Goal: Task Accomplishment & Management: Manage account settings

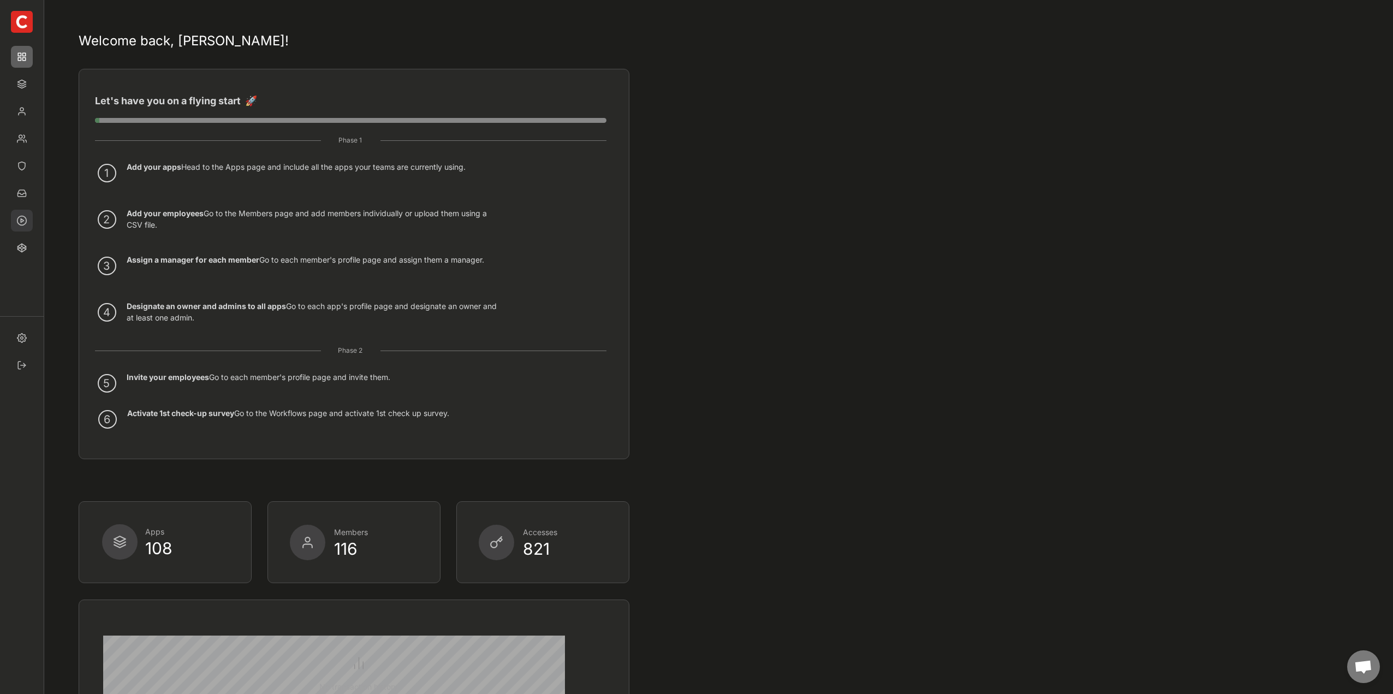
click at [26, 222] on img at bounding box center [22, 221] width 22 height 22
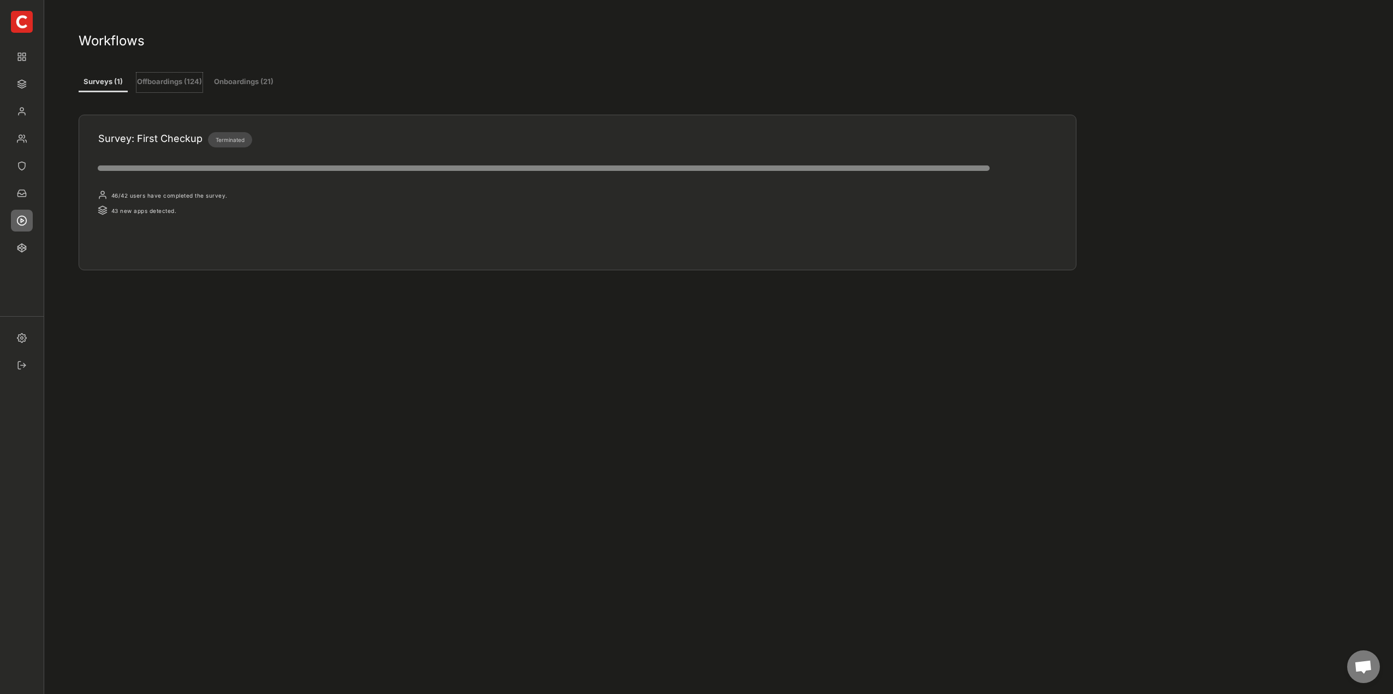
click at [152, 76] on button "Offboardings (124)" at bounding box center [169, 83] width 66 height 20
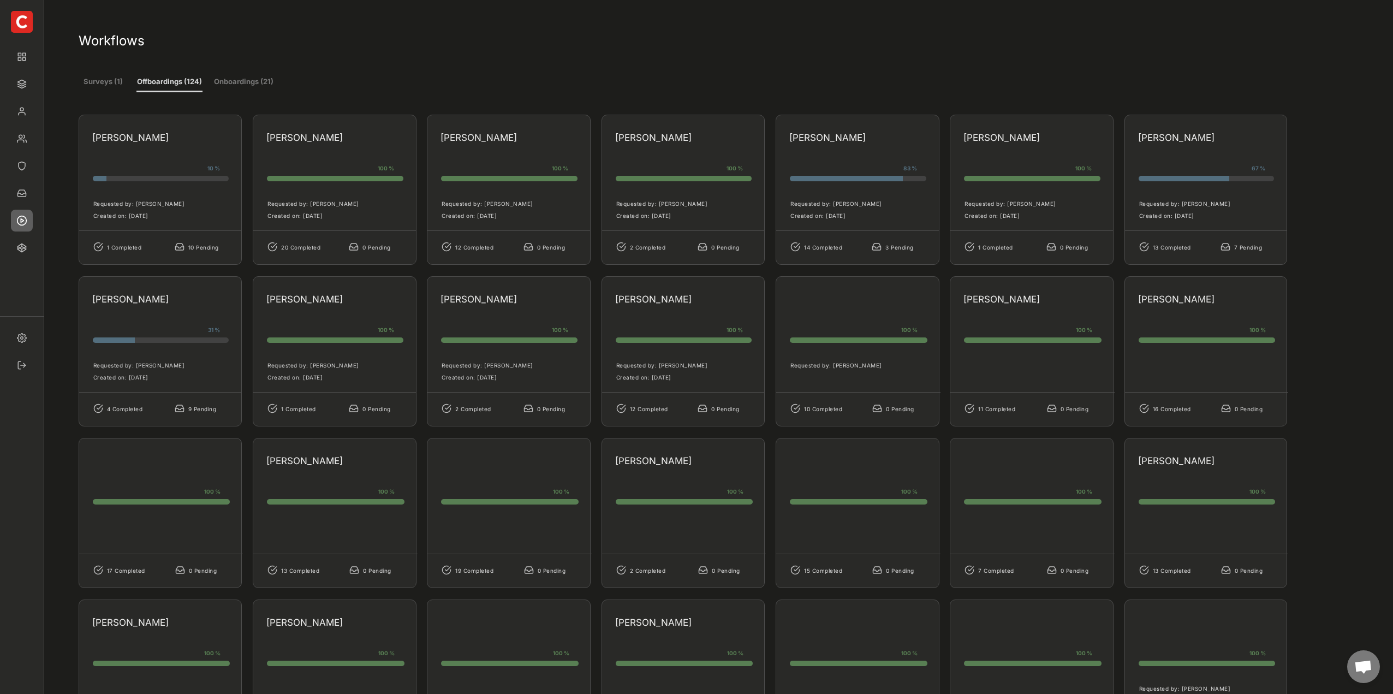
click at [888, 224] on div "Requested by: [PERSON_NAME] Created on: [DATE]" at bounding box center [857, 206] width 163 height 49
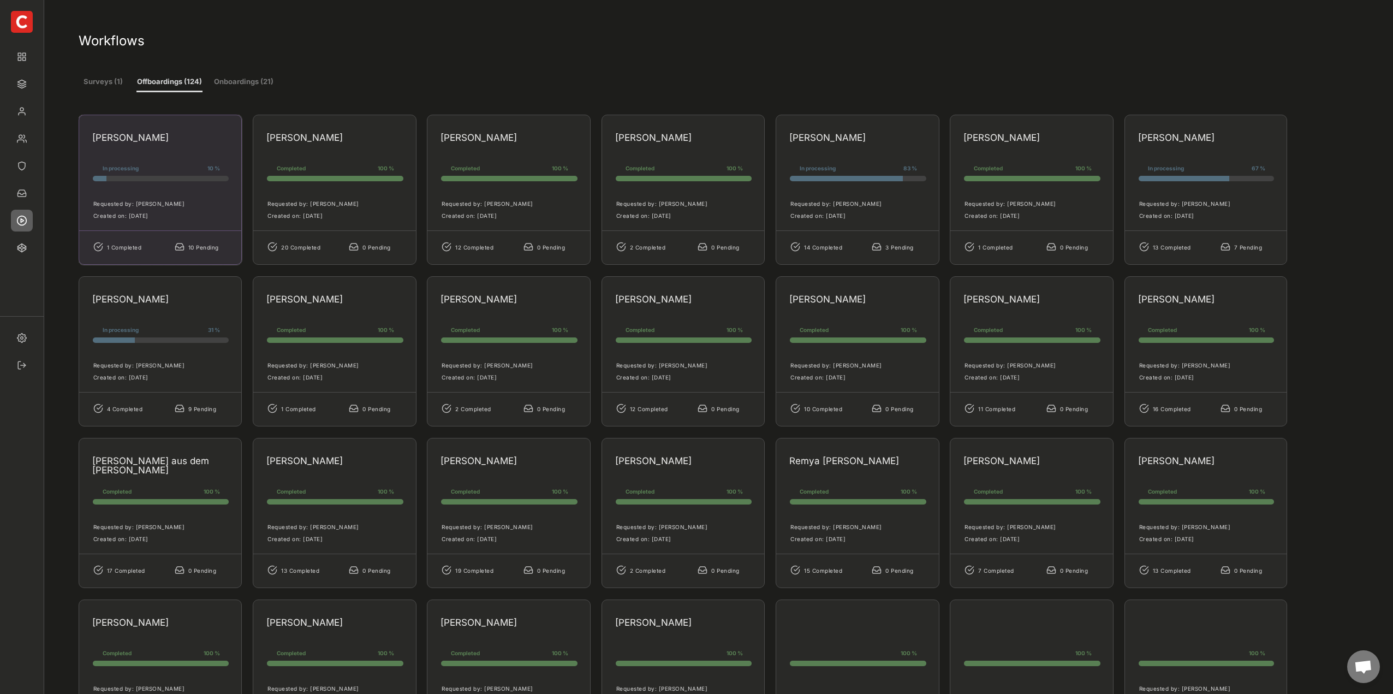
click at [162, 188] on div "Requested by: [PERSON_NAME] Created on: [DATE]" at bounding box center [160, 206] width 163 height 49
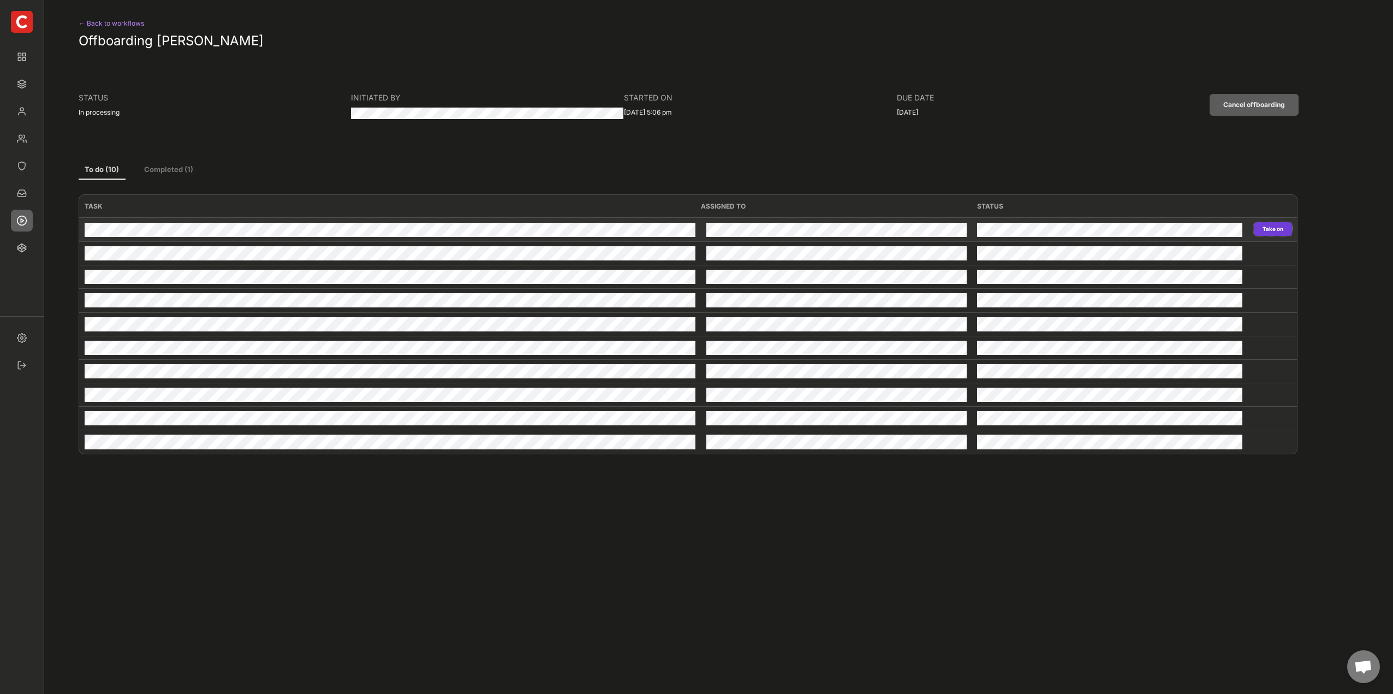
click at [1260, 229] on button "Take on" at bounding box center [1272, 229] width 38 height 14
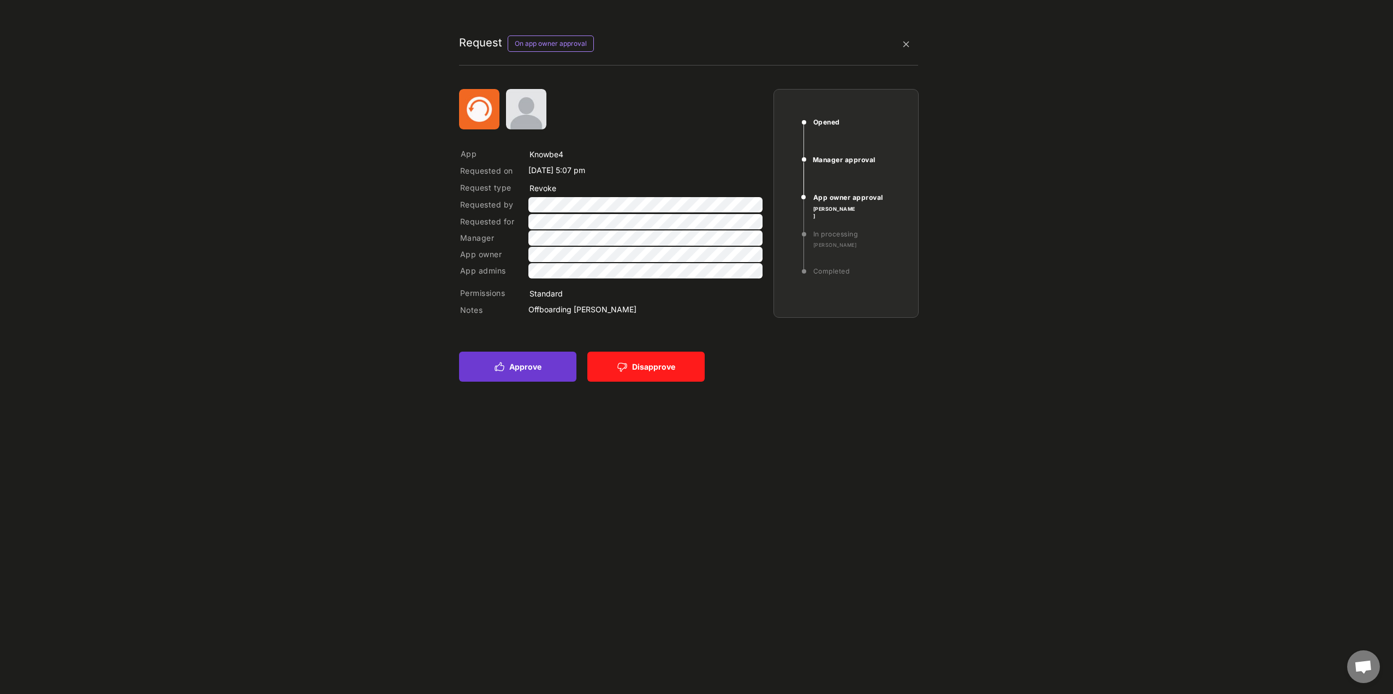
click at [522, 363] on button "Approve" at bounding box center [517, 366] width 117 height 30
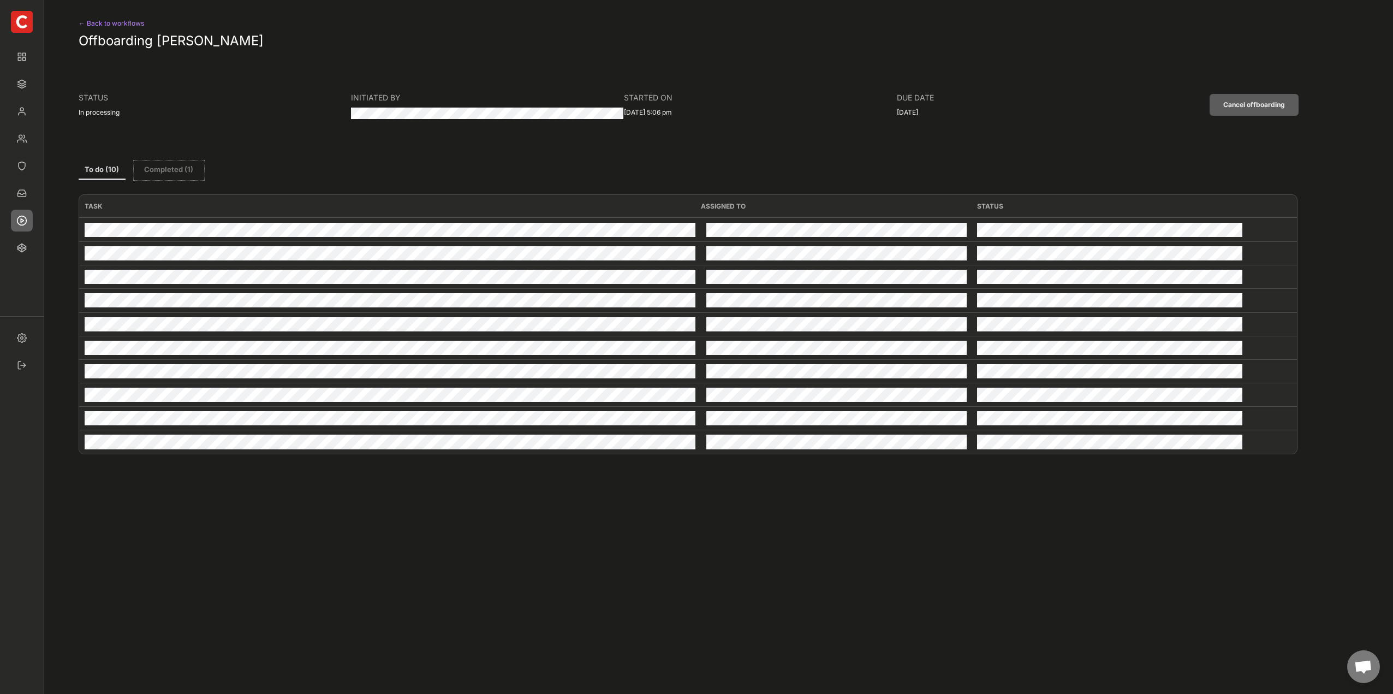
click at [180, 174] on button "Completed (1)" at bounding box center [169, 170] width 70 height 20
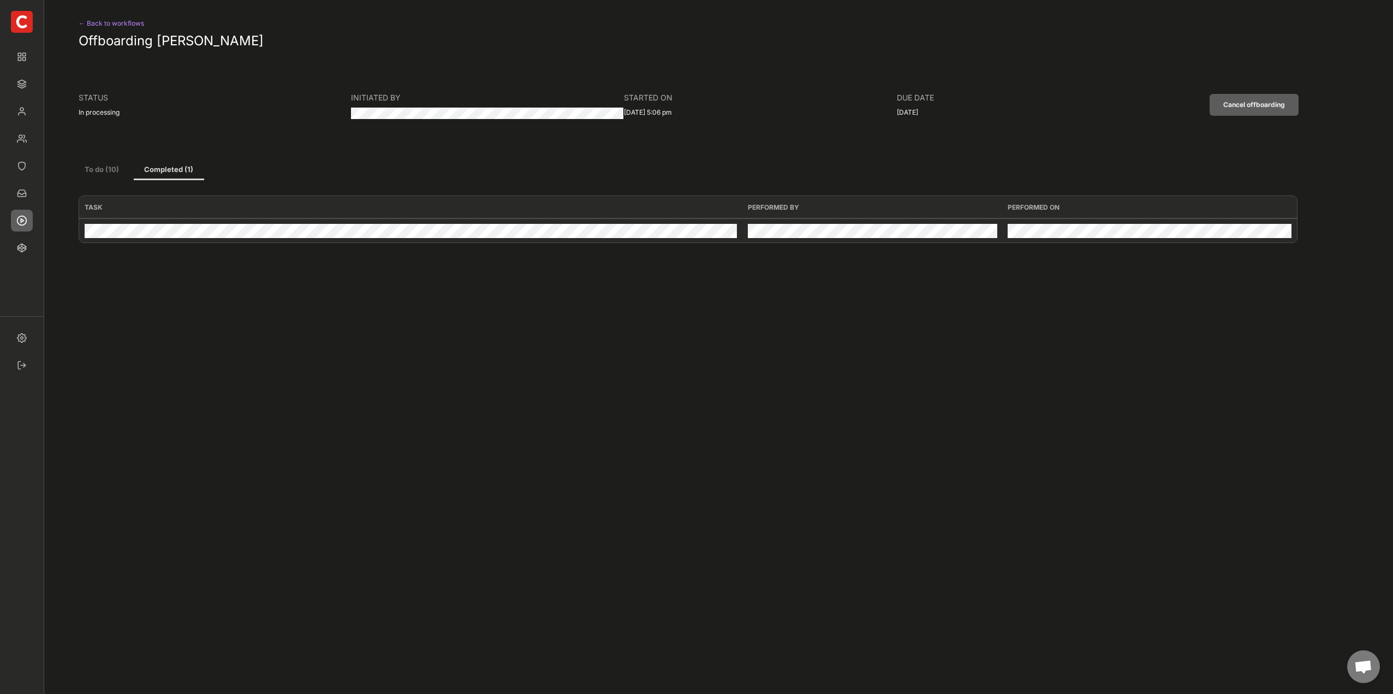
click at [109, 169] on button "To do (10)" at bounding box center [102, 170] width 47 height 20
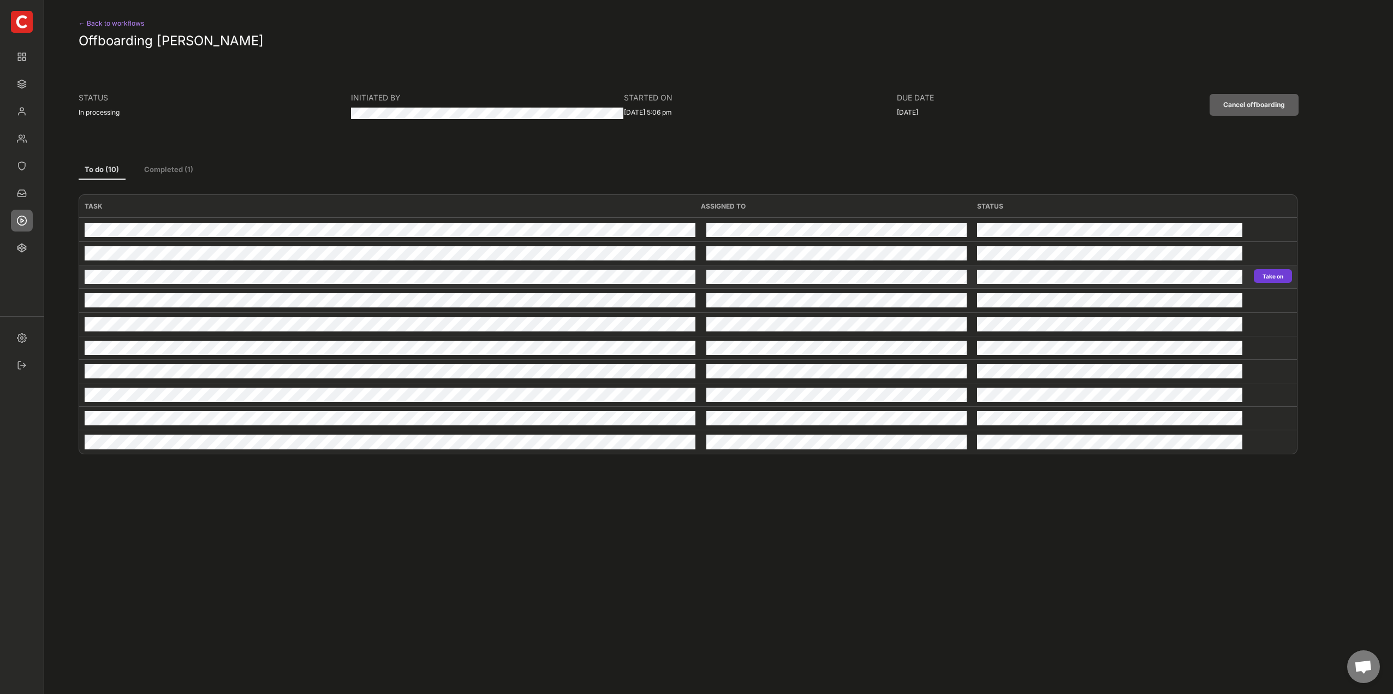
click at [1271, 278] on button "Take on" at bounding box center [1272, 276] width 38 height 14
type input "Zoom"
type input "Revoke"
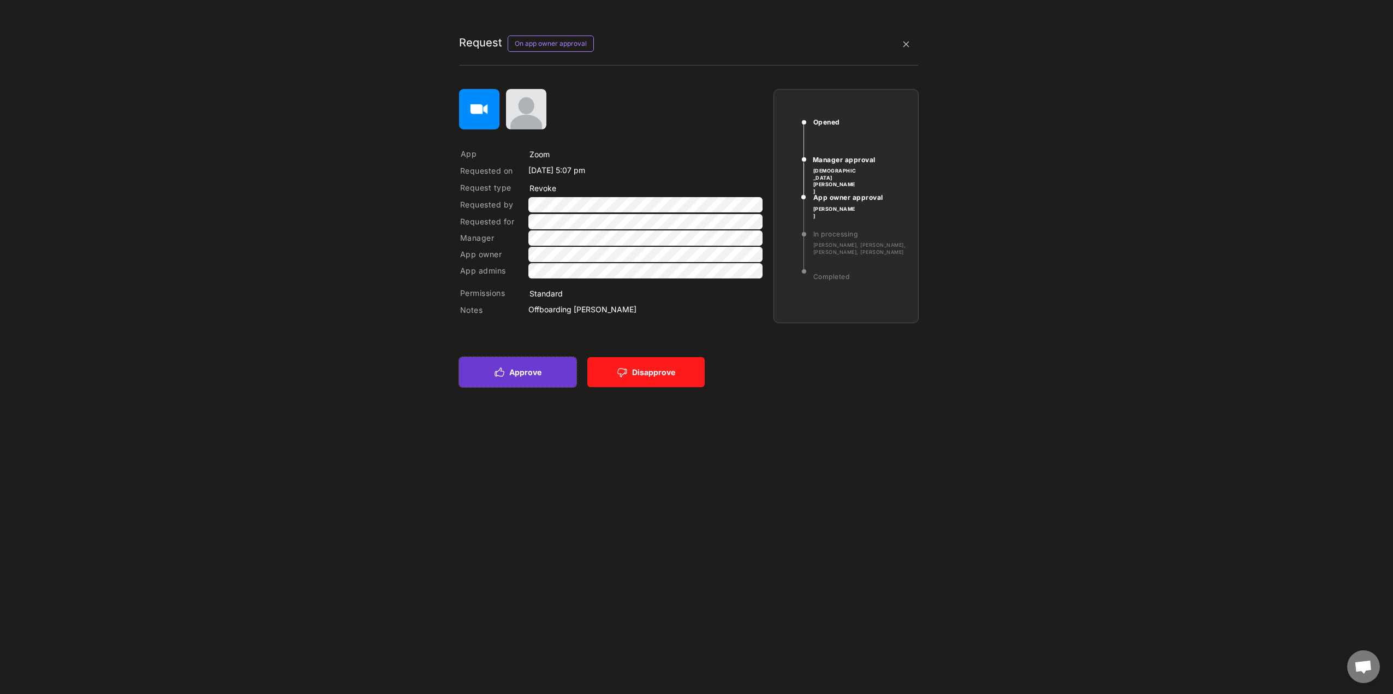
click at [532, 369] on button "Approve" at bounding box center [517, 372] width 117 height 30
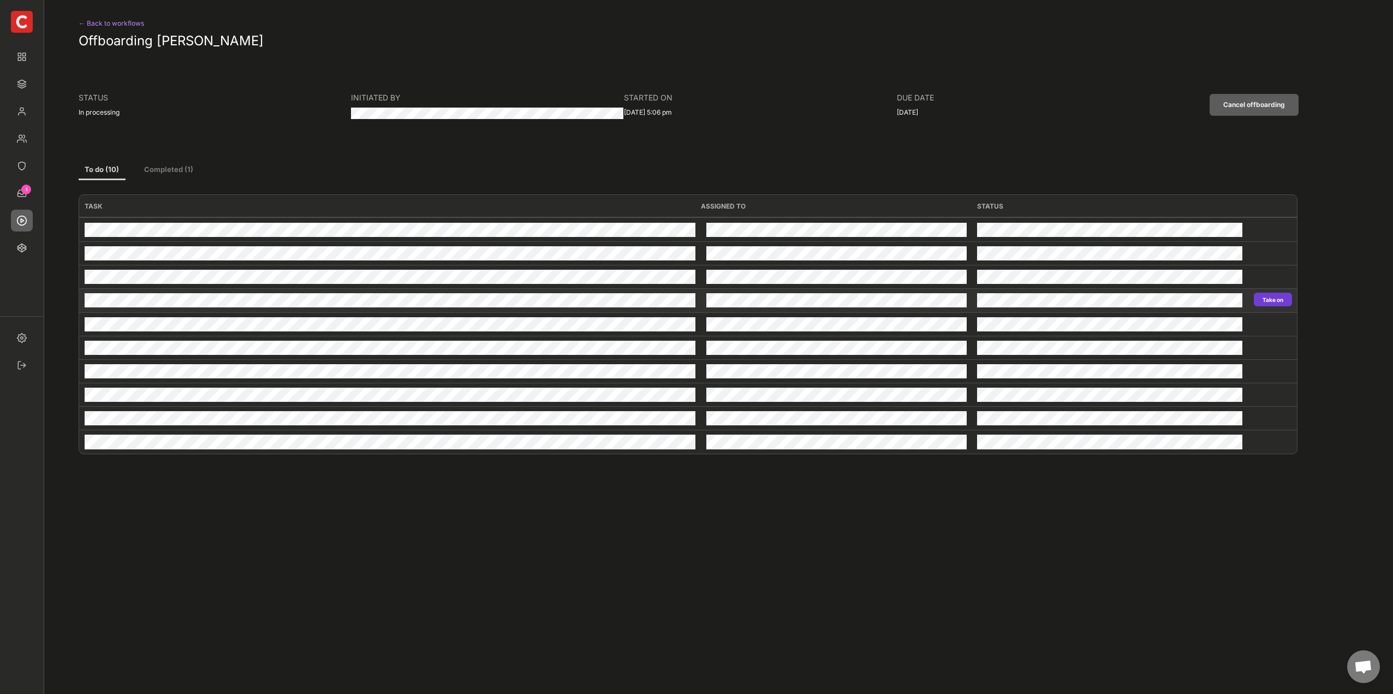
click at [1276, 294] on button "Take on" at bounding box center [1272, 299] width 38 height 14
type input "Slack"
type input "Revoke"
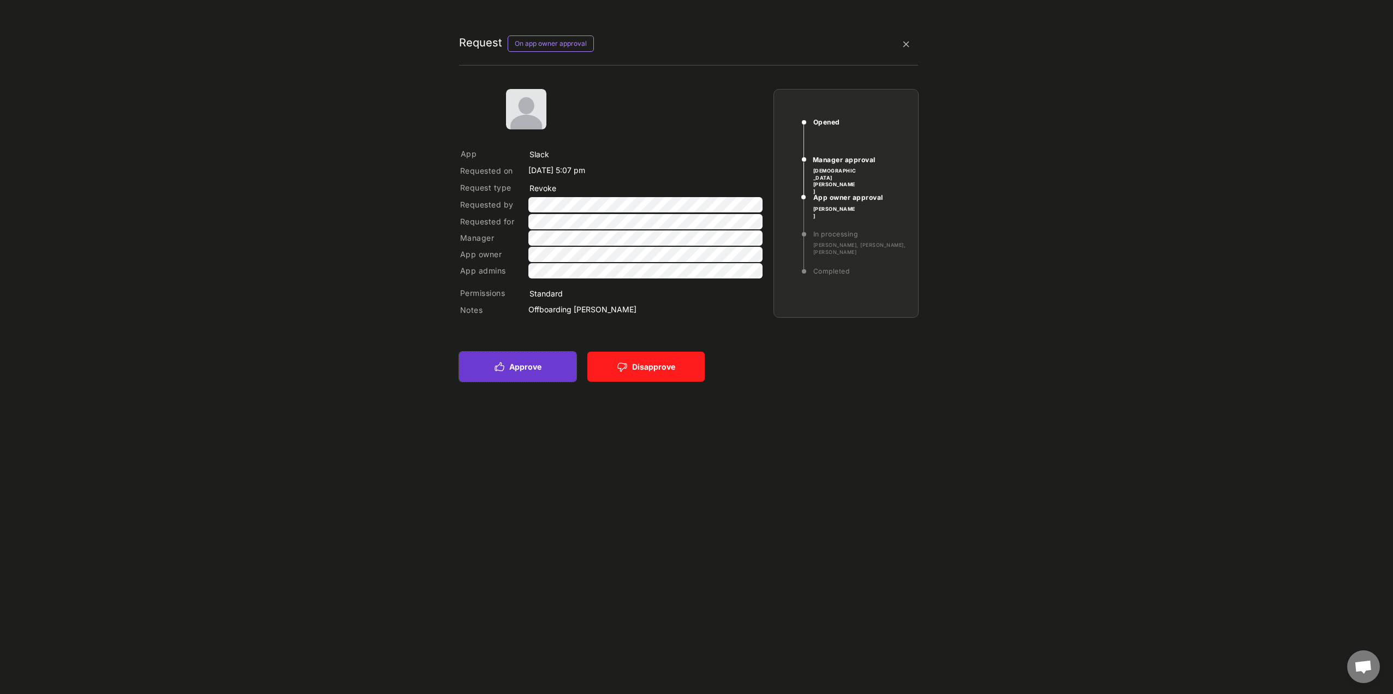
click at [531, 355] on button "Approve" at bounding box center [517, 366] width 117 height 30
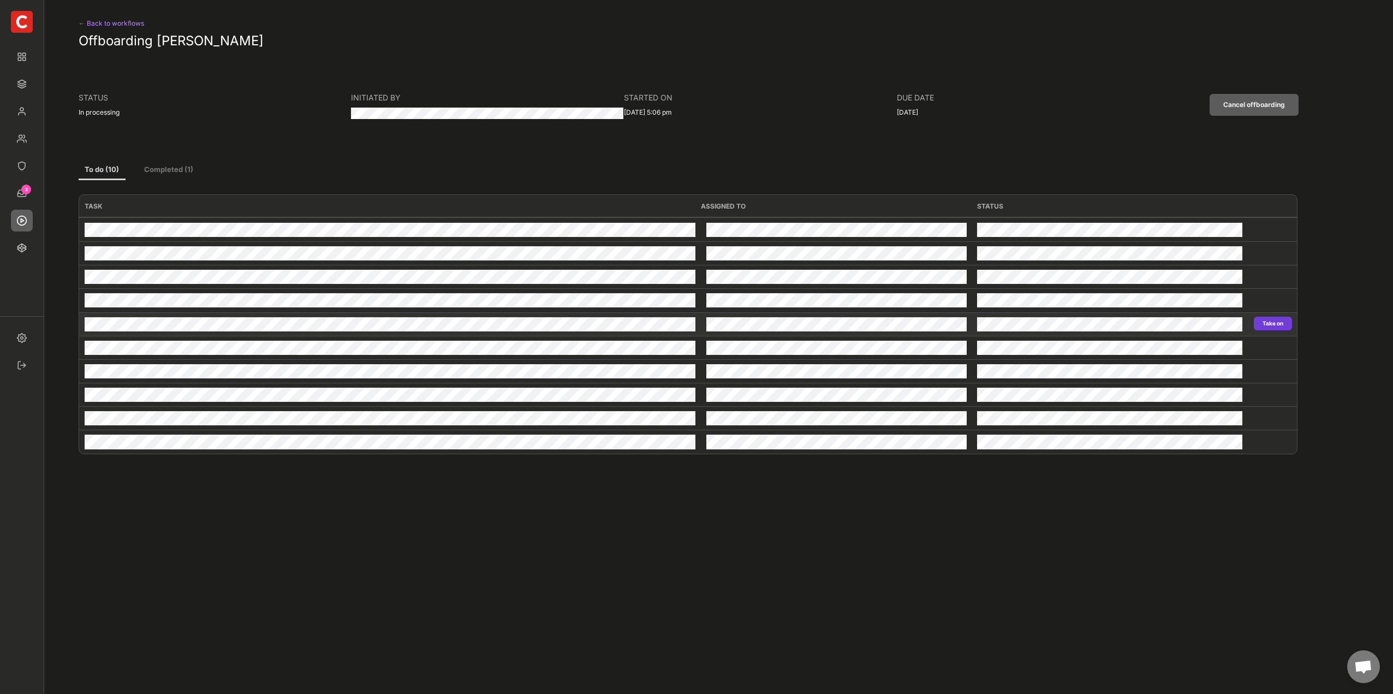
click at [1272, 317] on button "Take on" at bounding box center [1272, 323] width 38 height 14
type input "Atlassian Confluence"
type input "Revoke"
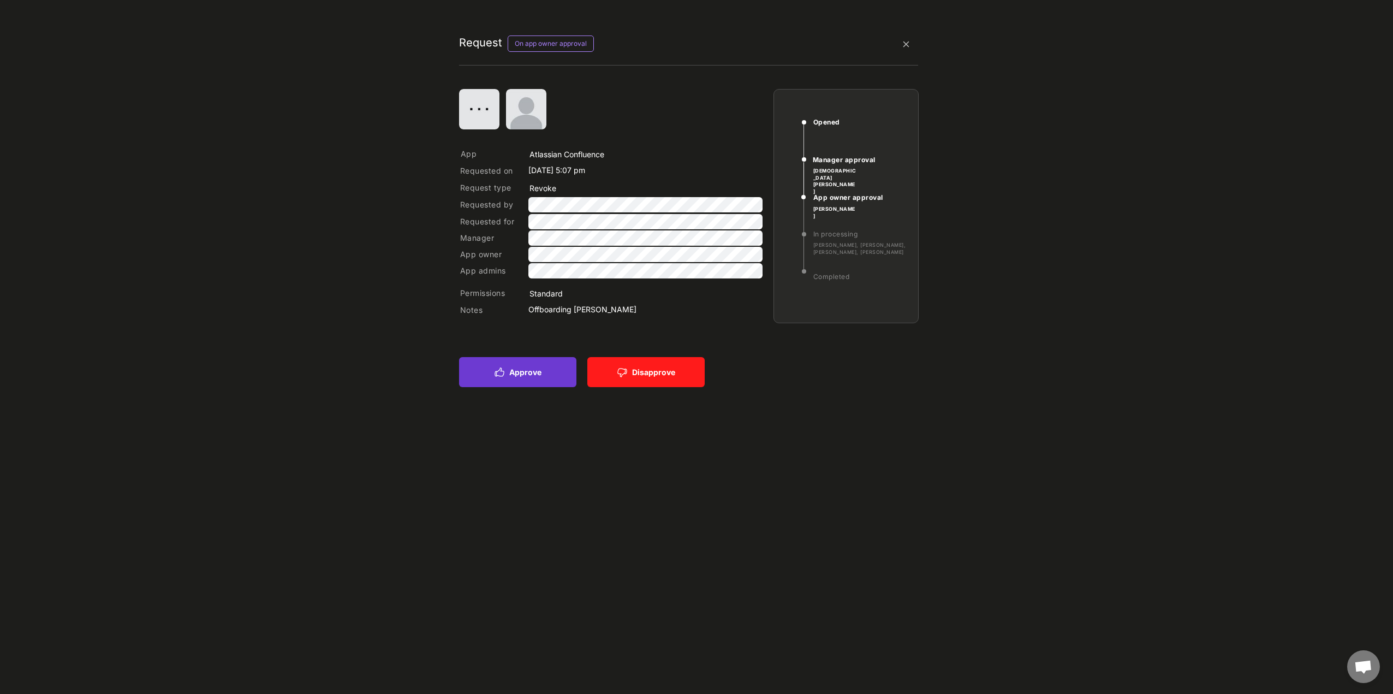
click at [499, 358] on button "Approve" at bounding box center [517, 372] width 117 height 30
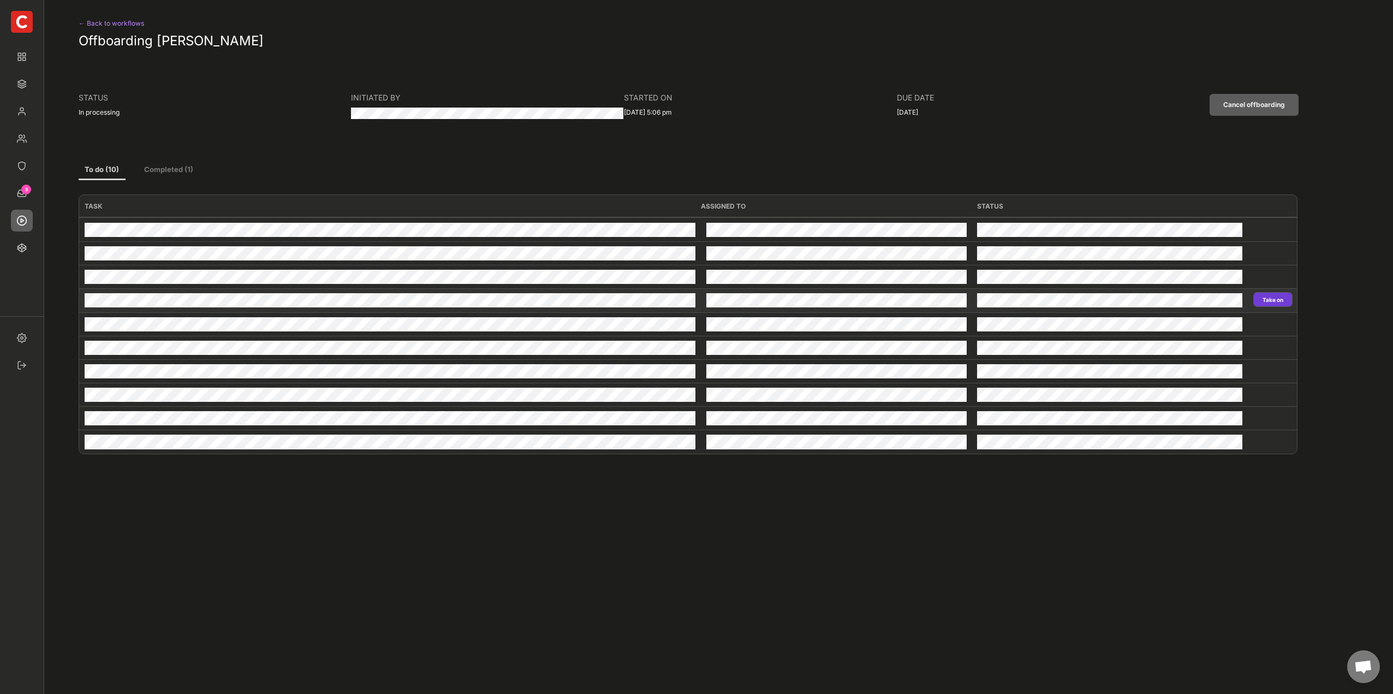
click at [1262, 297] on button "Take on" at bounding box center [1272, 299] width 38 height 14
type input "Atlassian Jira"
type input "Revoke"
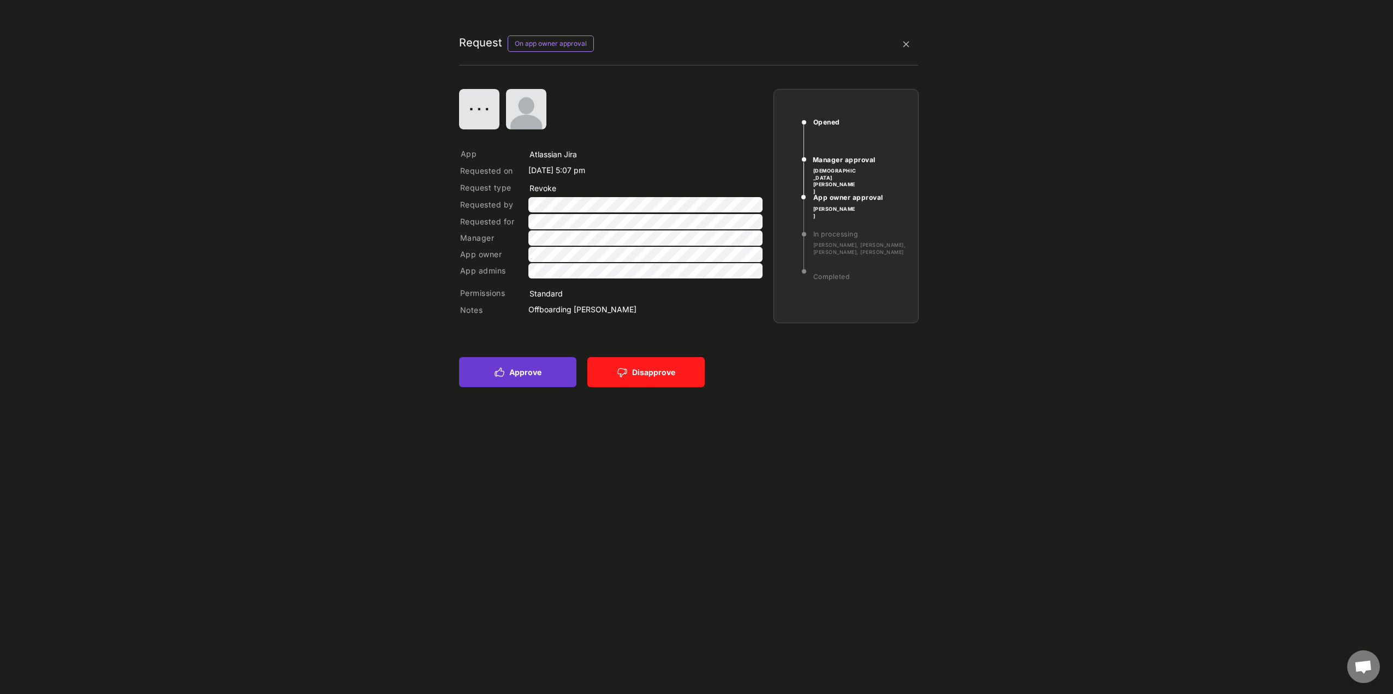
click at [551, 380] on button "Approve" at bounding box center [517, 372] width 117 height 30
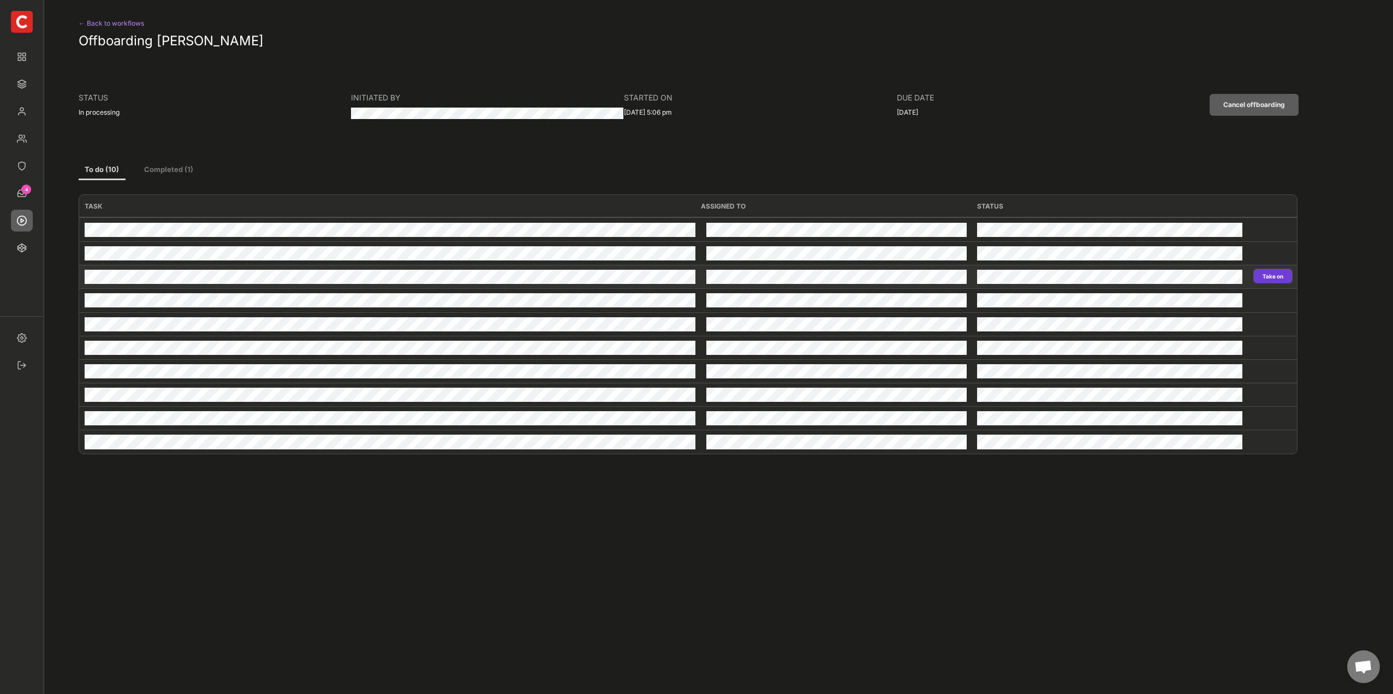
click at [1263, 278] on button "Take on" at bounding box center [1272, 276] width 38 height 14
type input "Microsoft Office 365"
type input "Revoke"
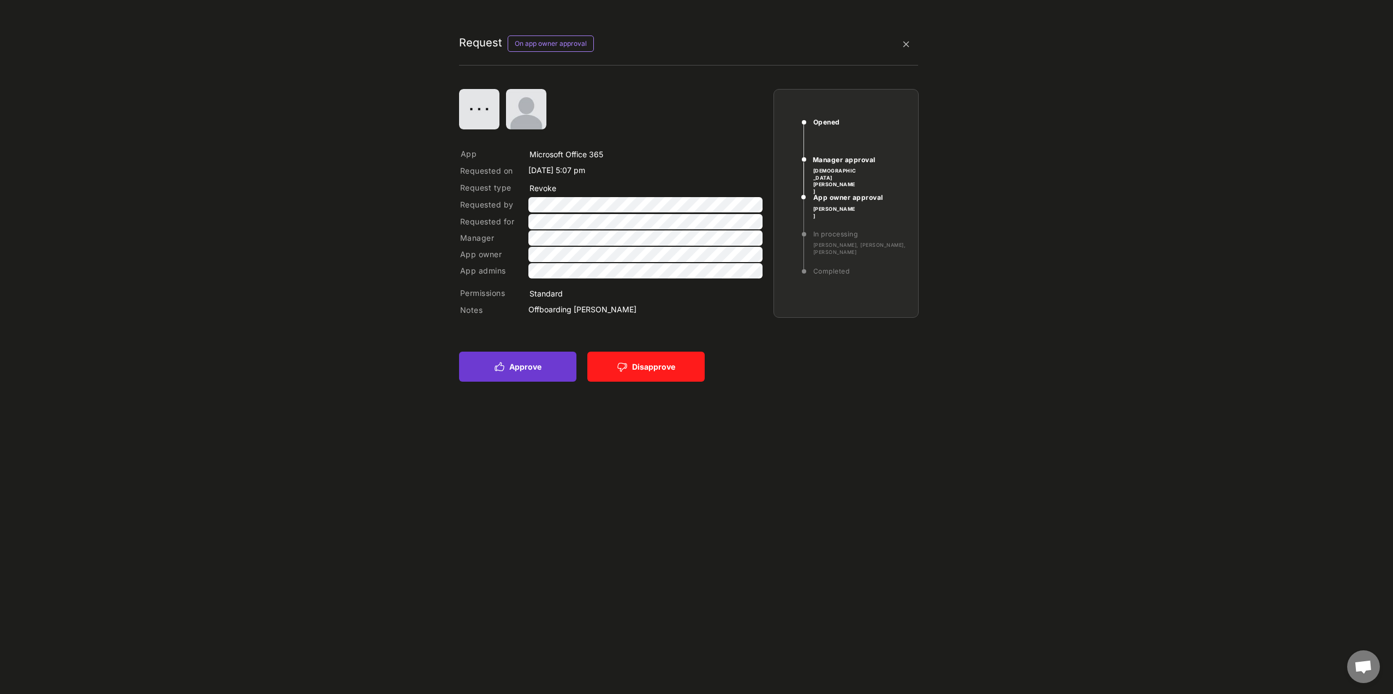
click at [566, 371] on button "Approve" at bounding box center [517, 366] width 117 height 30
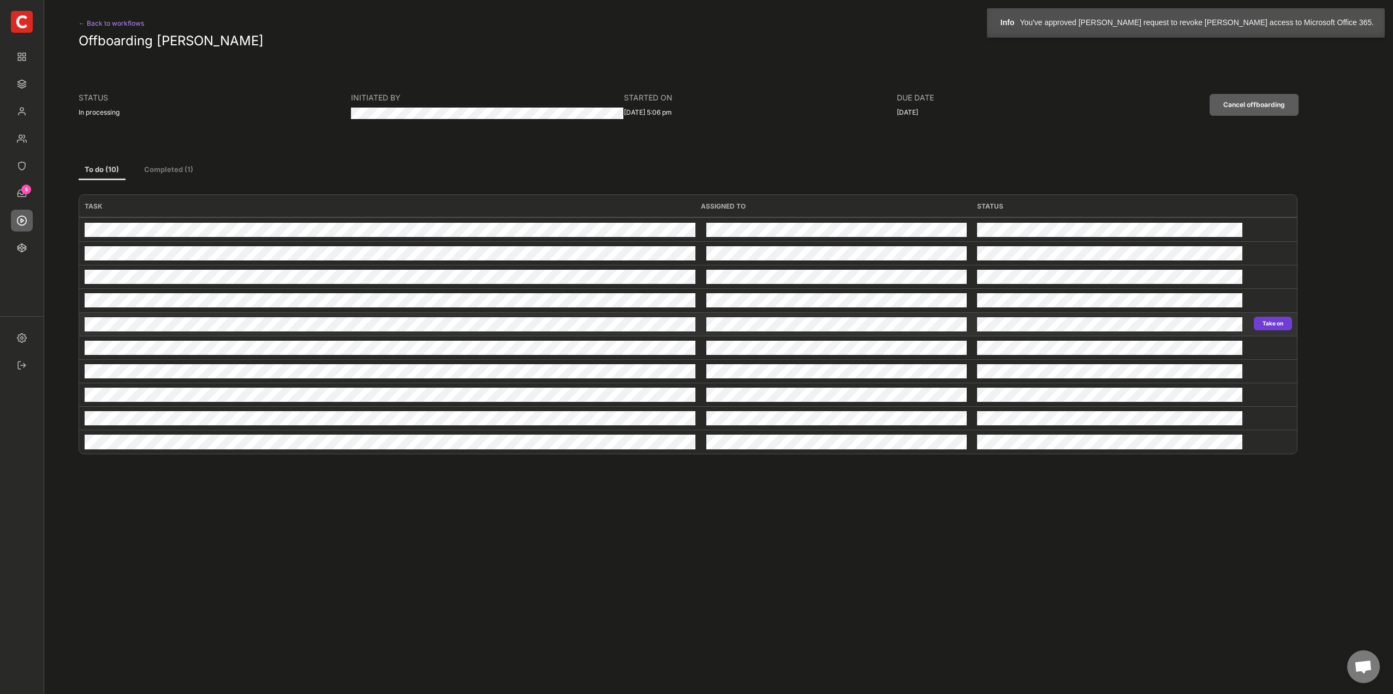
click at [1275, 319] on button "Take on" at bounding box center [1272, 323] width 38 height 14
type input "Atlassian Confluence"
type input "Revoke"
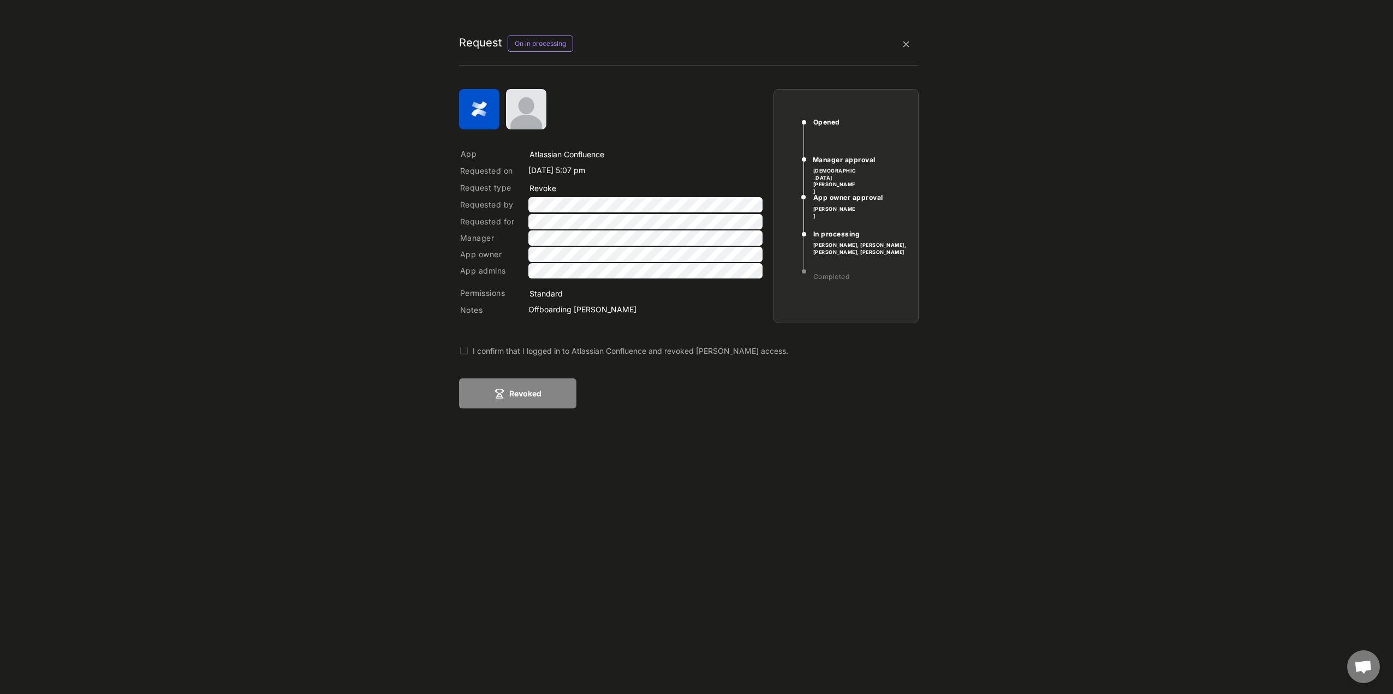
click at [483, 350] on div "I confirm that I logged in to Atlassian Confluence and revoked [PERSON_NAME] ac…" at bounding box center [673, 350] width 400 height 11
click at [503, 390] on icon at bounding box center [499, 393] width 9 height 9
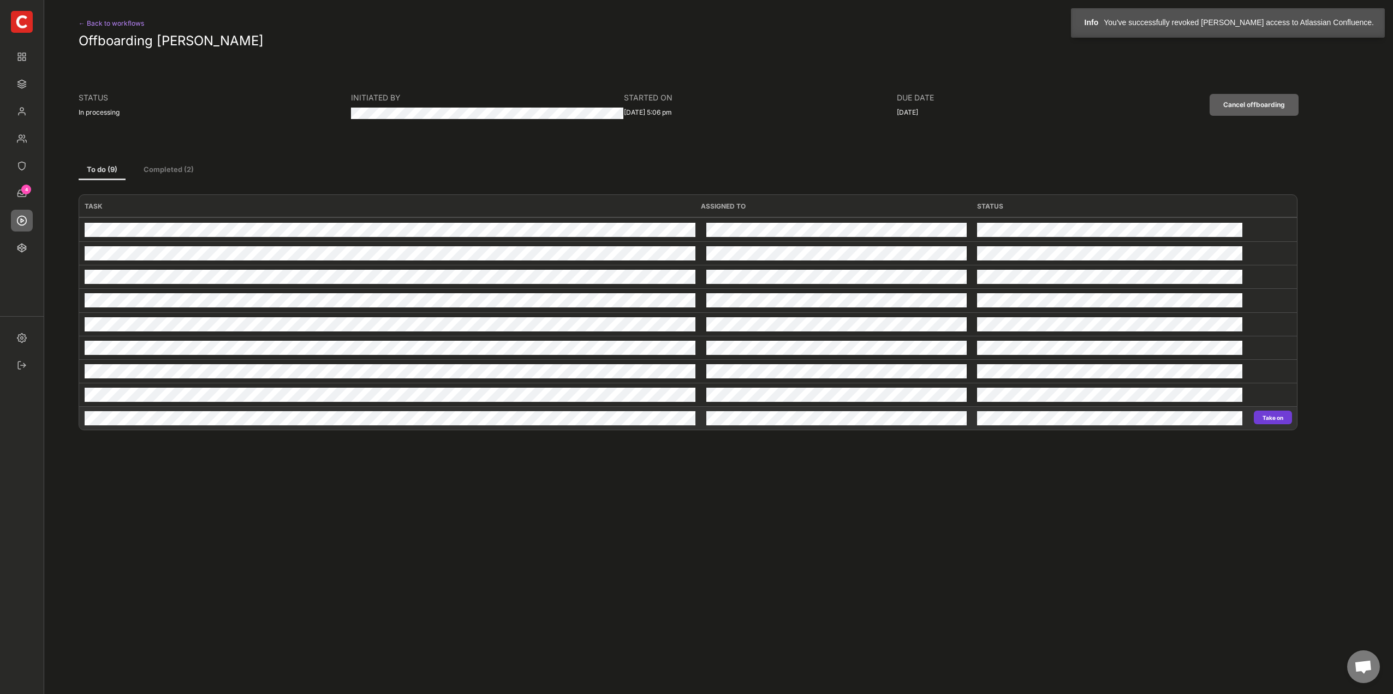
click at [1264, 416] on button "Take on" at bounding box center [1272, 417] width 38 height 14
type input "Knowbe4"
type input "Revoke"
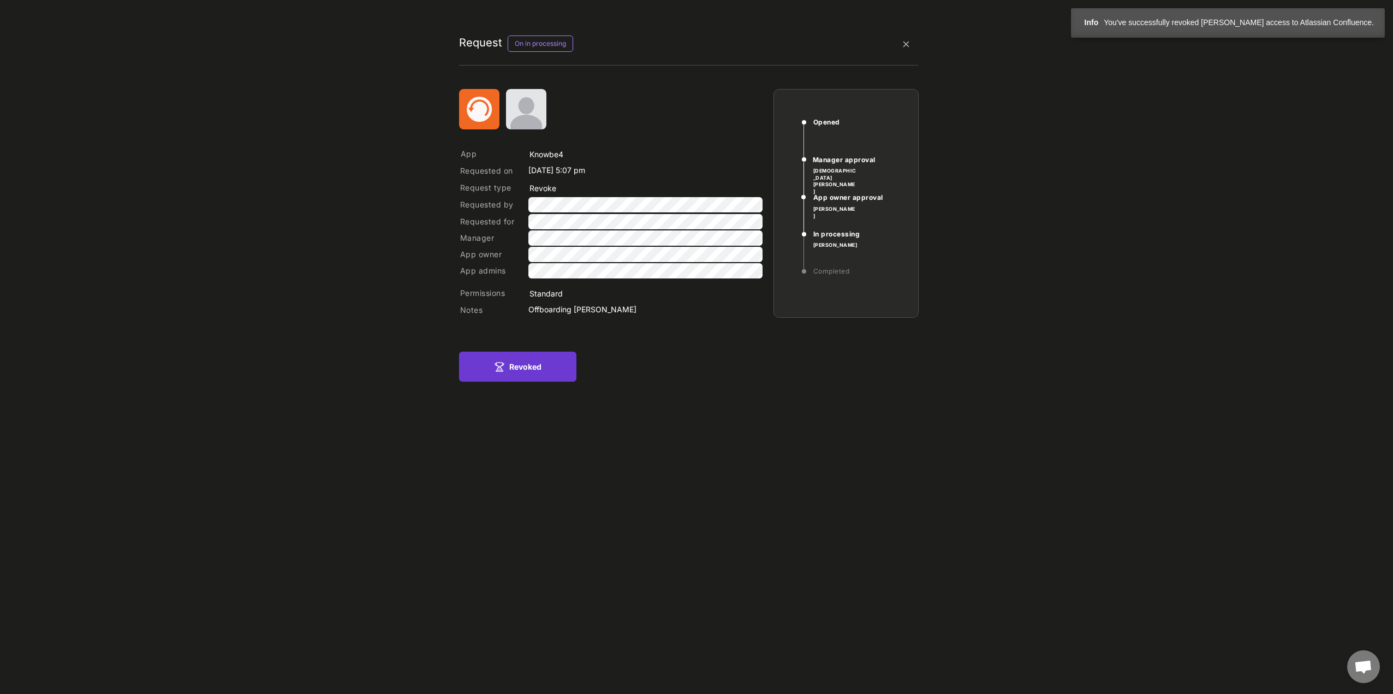
click at [527, 374] on button "Revoked" at bounding box center [517, 366] width 117 height 30
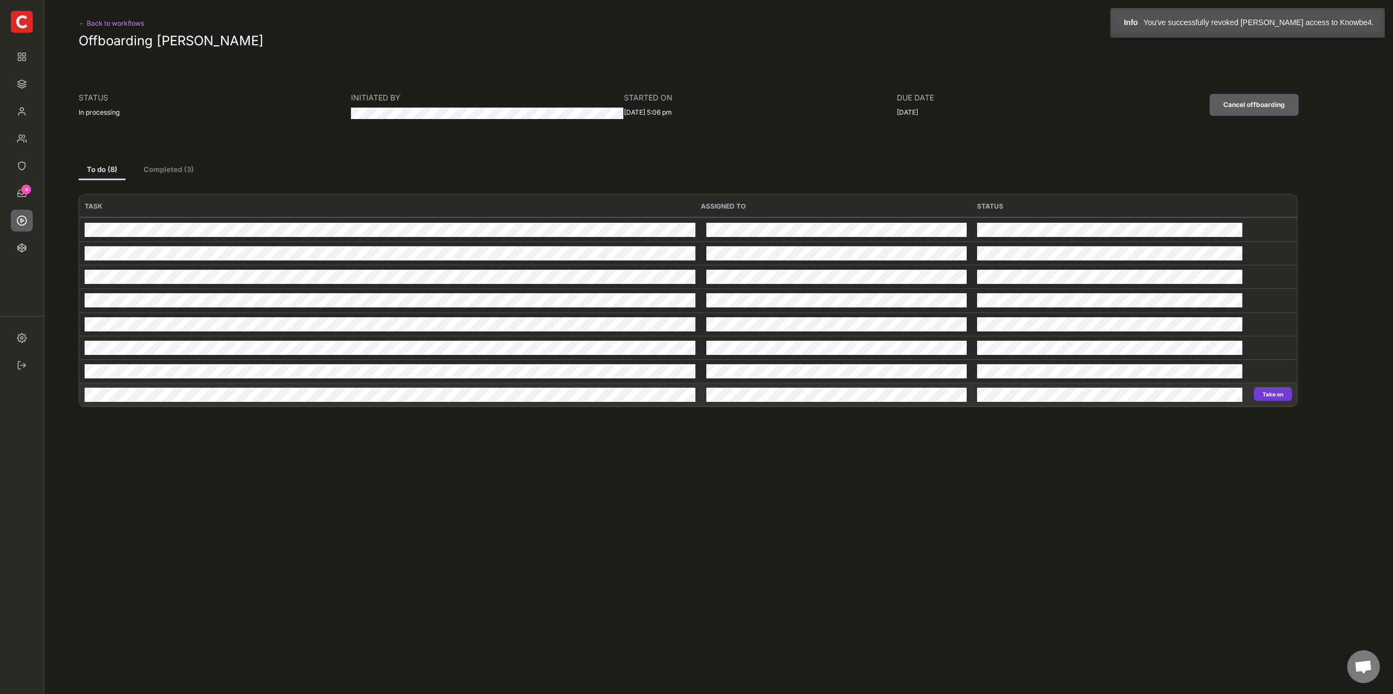
click at [1273, 392] on button "Take on" at bounding box center [1272, 394] width 38 height 14
type input "Zoom"
type input "Revoke"
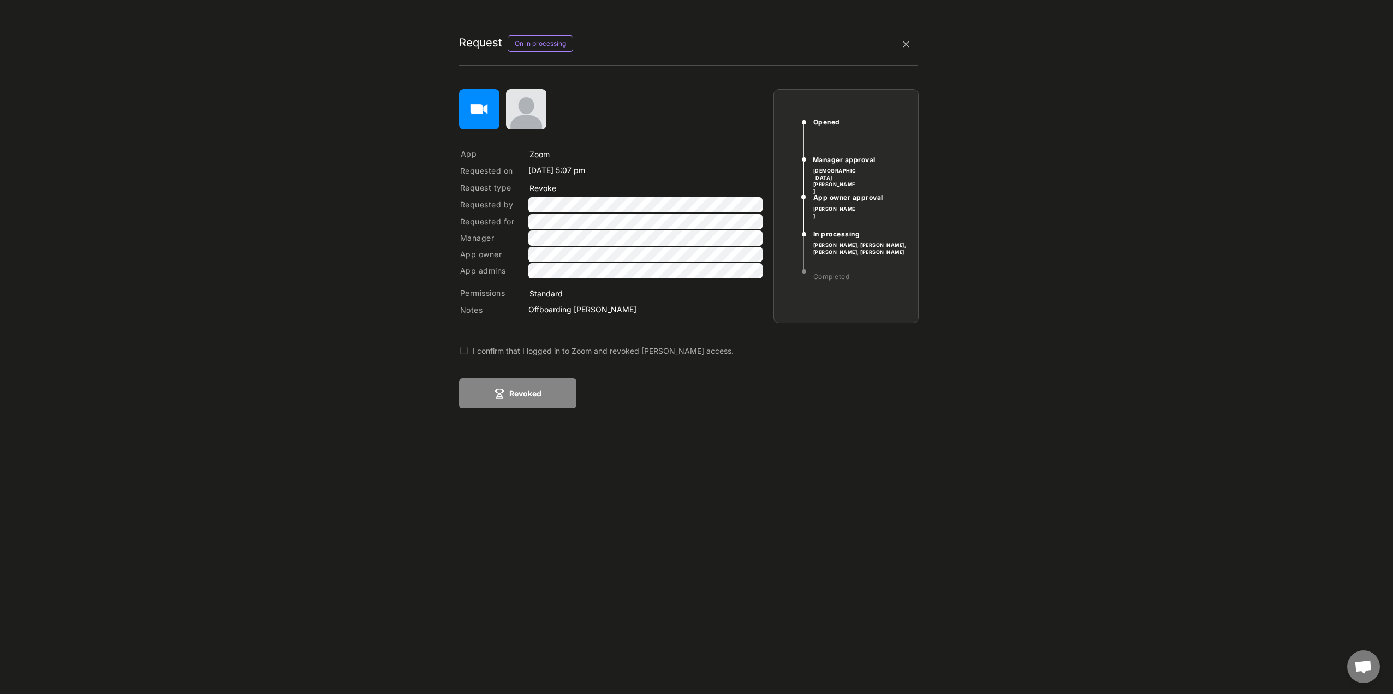
click at [581, 352] on div "I confirm that I logged in to Zoom and revoked [PERSON_NAME] access." at bounding box center [673, 350] width 400 height 11
click at [543, 395] on button "Revoked" at bounding box center [517, 393] width 117 height 30
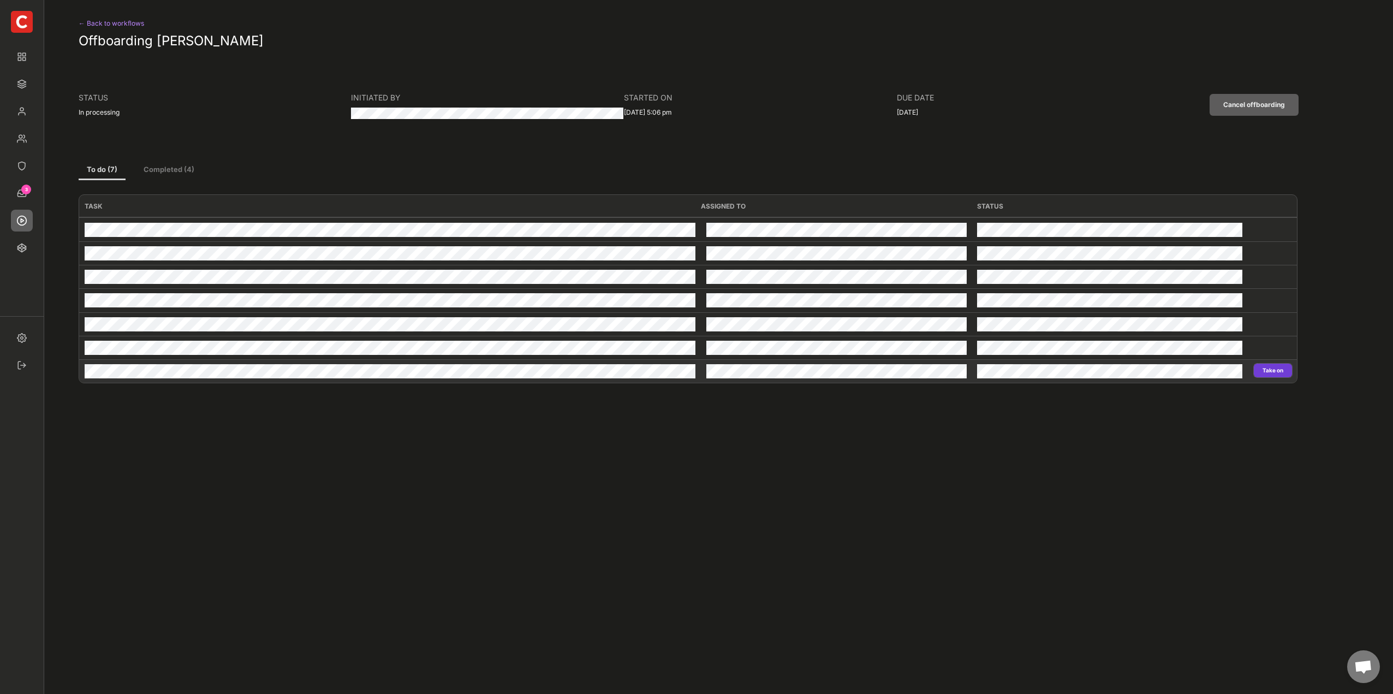
click at [1273, 368] on button "Take on" at bounding box center [1272, 370] width 38 height 14
type input "Microsoft Office 365"
type input "Revoke"
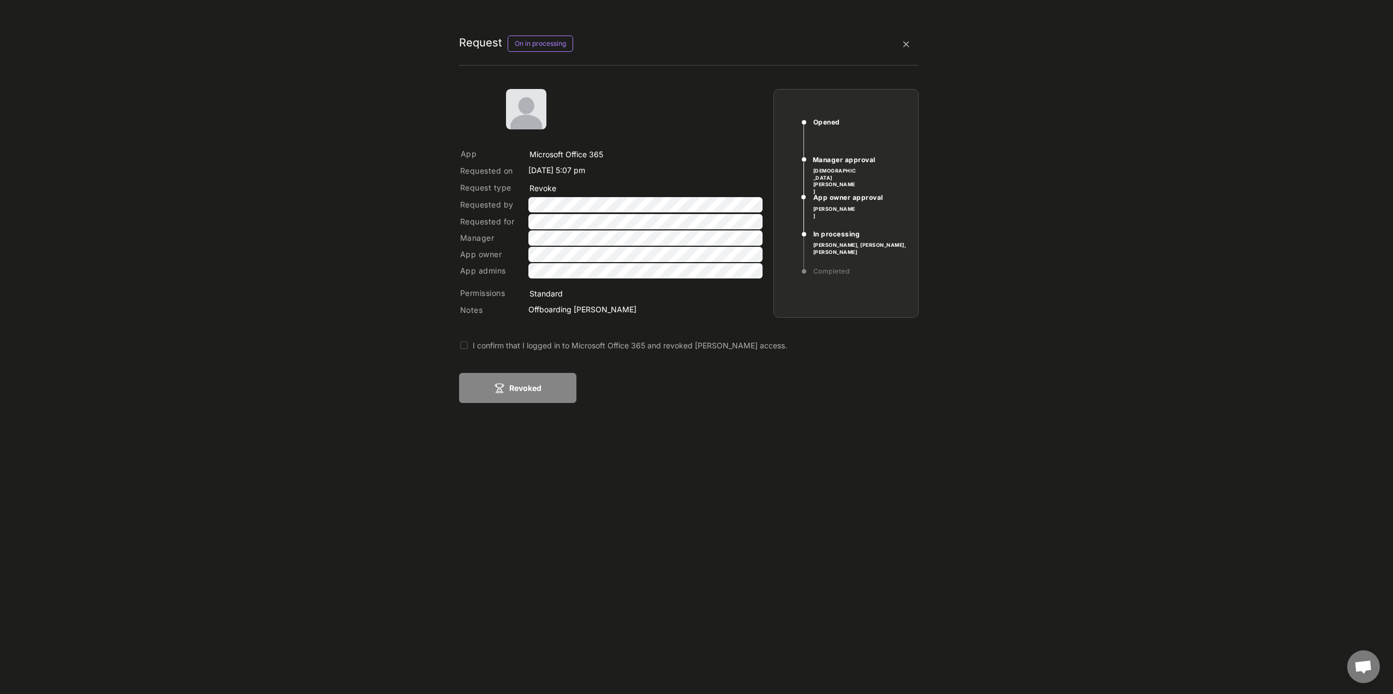
click at [523, 346] on div "I confirm that I logged in to Microsoft Office 365 and revoked [PERSON_NAME] ac…" at bounding box center [673, 344] width 400 height 11
click at [529, 381] on button "Revoked" at bounding box center [517, 388] width 117 height 30
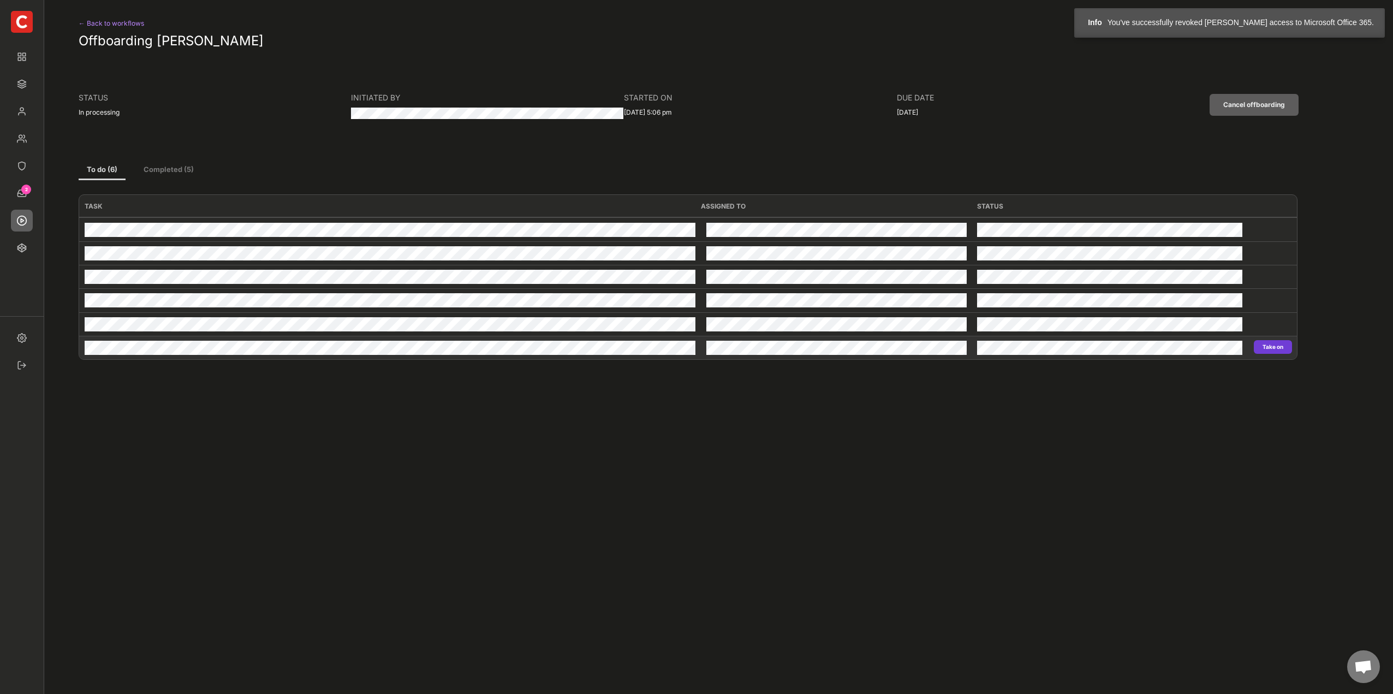
click at [1271, 342] on button "Take on" at bounding box center [1272, 347] width 38 height 14
type input "Slack"
type input "Revoke"
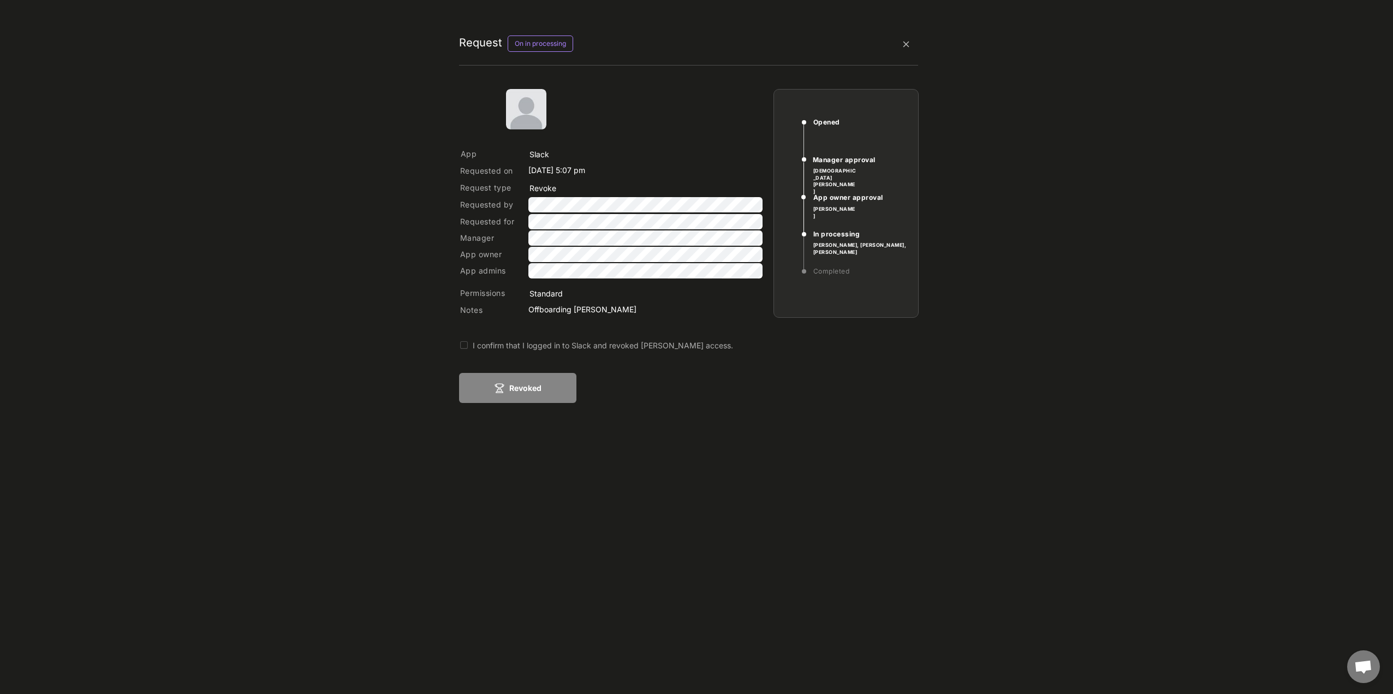
drag, startPoint x: 539, startPoint y: 342, endPoint x: 537, endPoint y: 350, distance: 7.7
click at [539, 343] on div "I confirm that I logged in to Slack and revoked [PERSON_NAME] access." at bounding box center [673, 344] width 400 height 11
drag, startPoint x: 527, startPoint y: 375, endPoint x: 527, endPoint y: 389, distance: 14.2
click at [527, 377] on button "Revoked" at bounding box center [517, 388] width 117 height 30
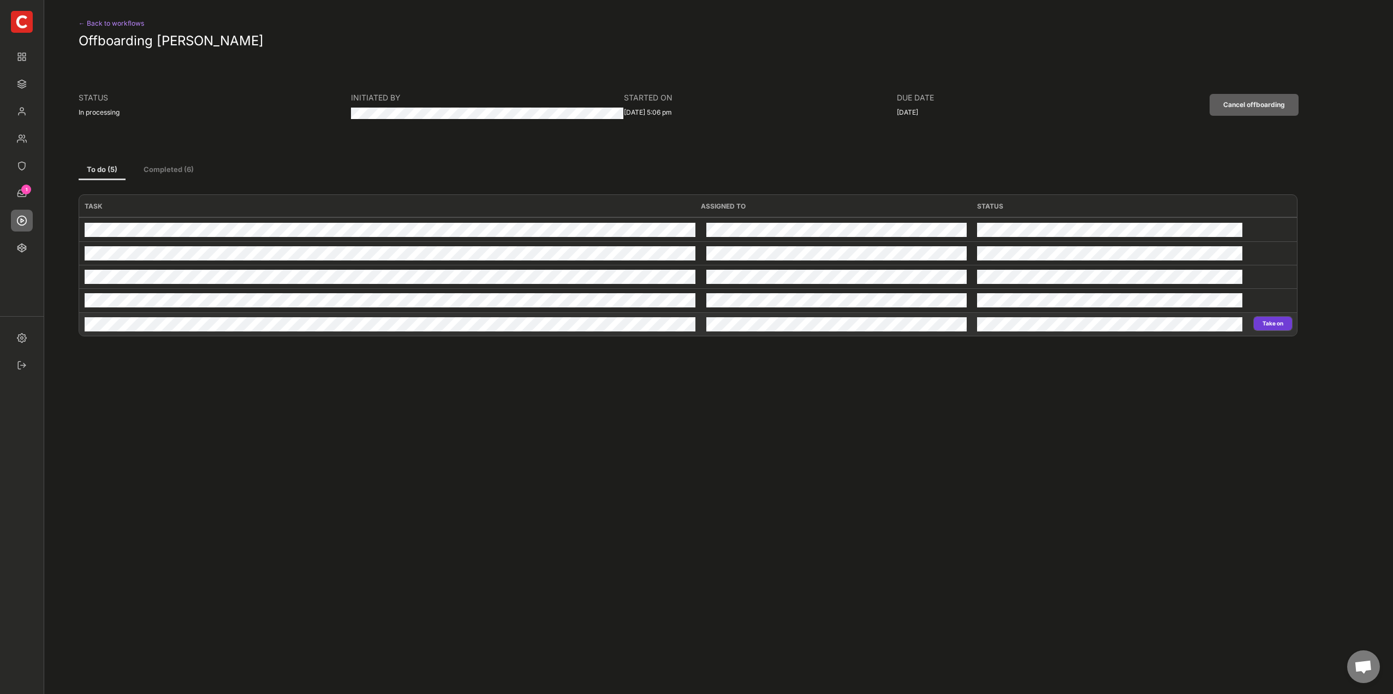
click at [1263, 324] on button "Take on" at bounding box center [1272, 323] width 38 height 14
type input "Atlassian Jira"
type input "Revoke"
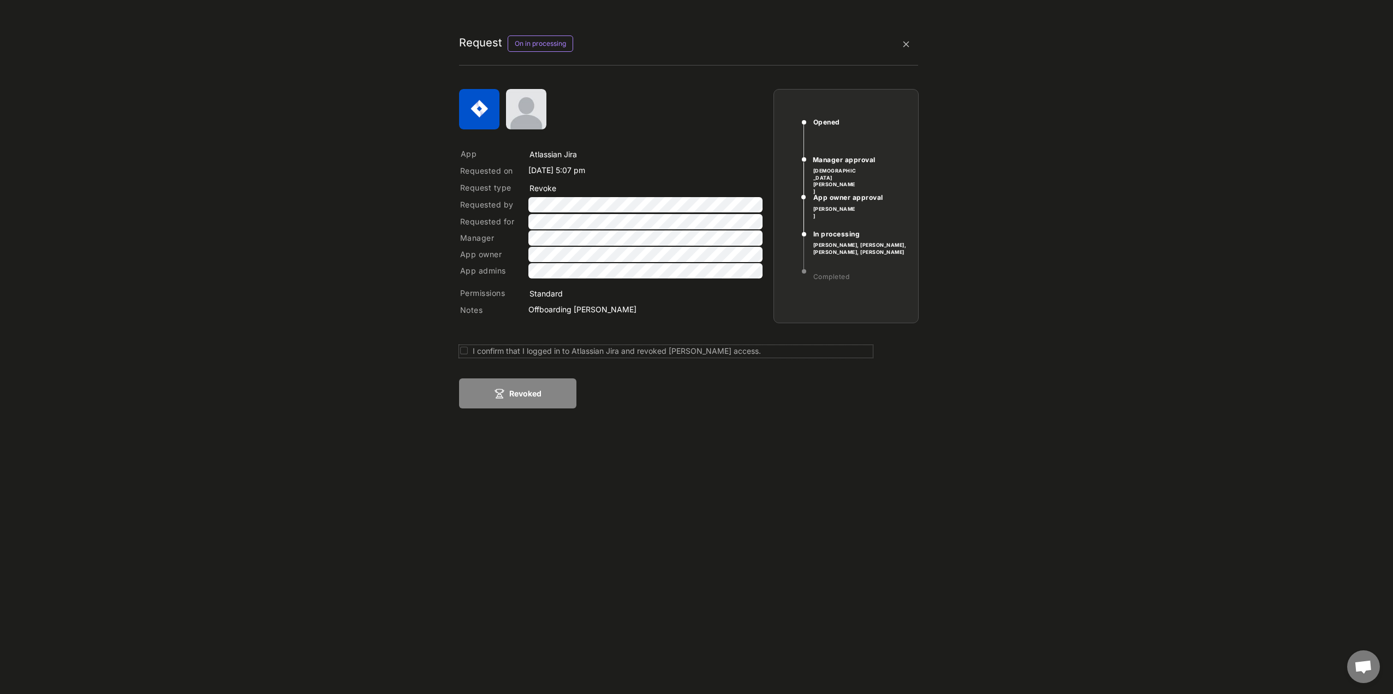
click at [554, 350] on div "I confirm that I logged in to Atlassian Jira and revoked [PERSON_NAME] access." at bounding box center [673, 350] width 400 height 11
click at [542, 380] on button "Revoked" at bounding box center [517, 393] width 117 height 30
